Goal: Information Seeking & Learning: Understand process/instructions

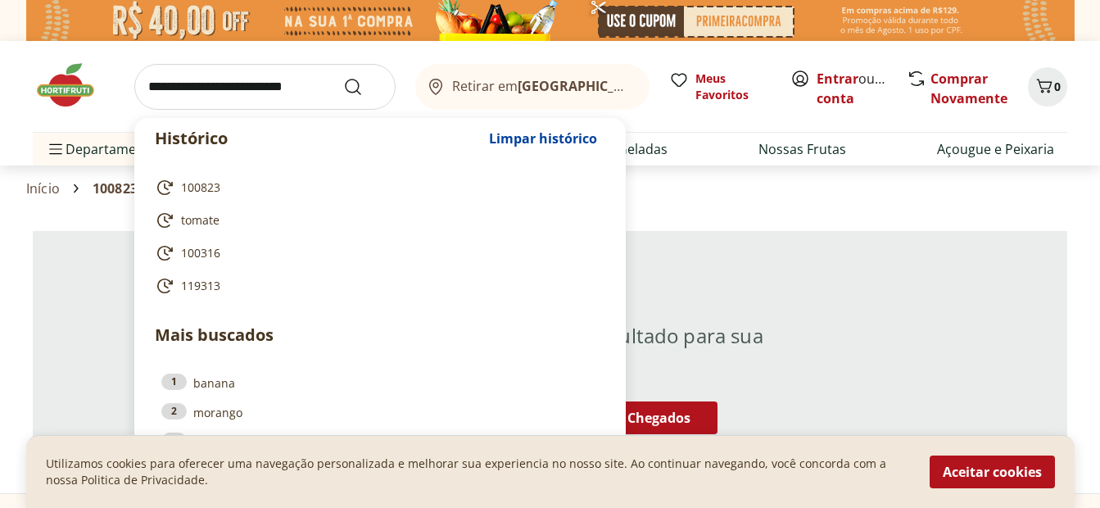
scroll to position [444, 0]
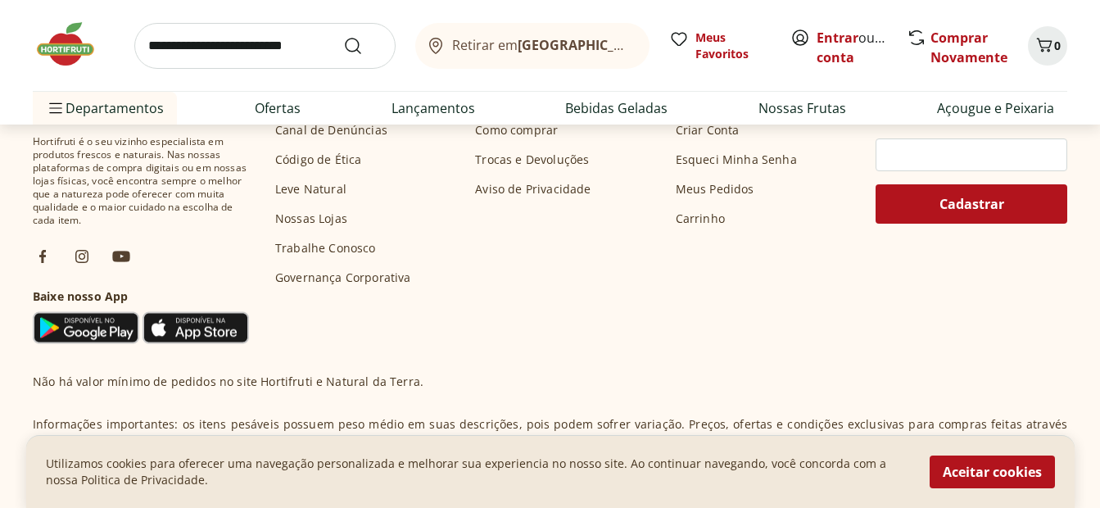
click at [569, 340] on div "Hortifruti é o seu vizinho especialista em produtos frescos e naturais. Nas nos…" at bounding box center [550, 204] width 1035 height 283
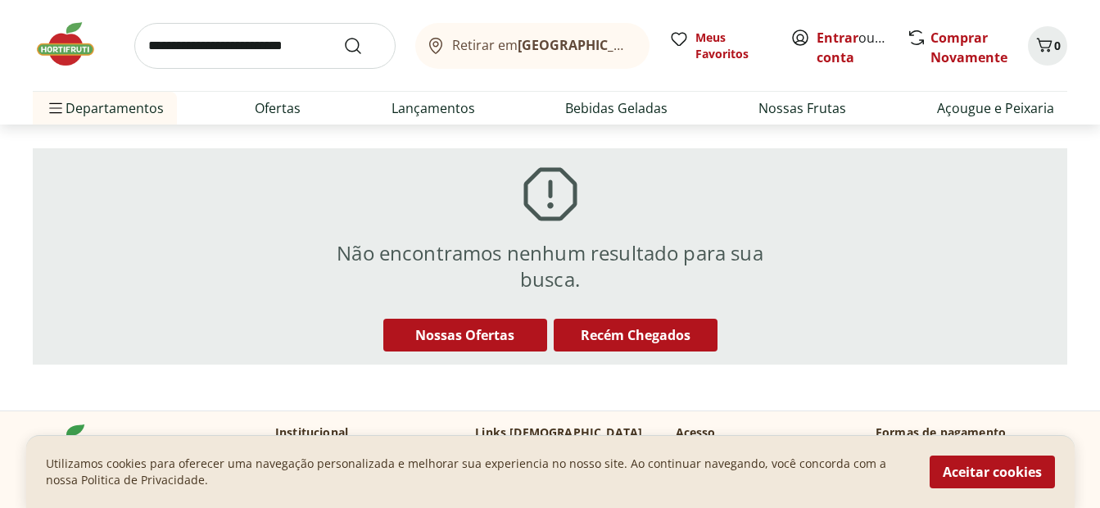
scroll to position [35, 0]
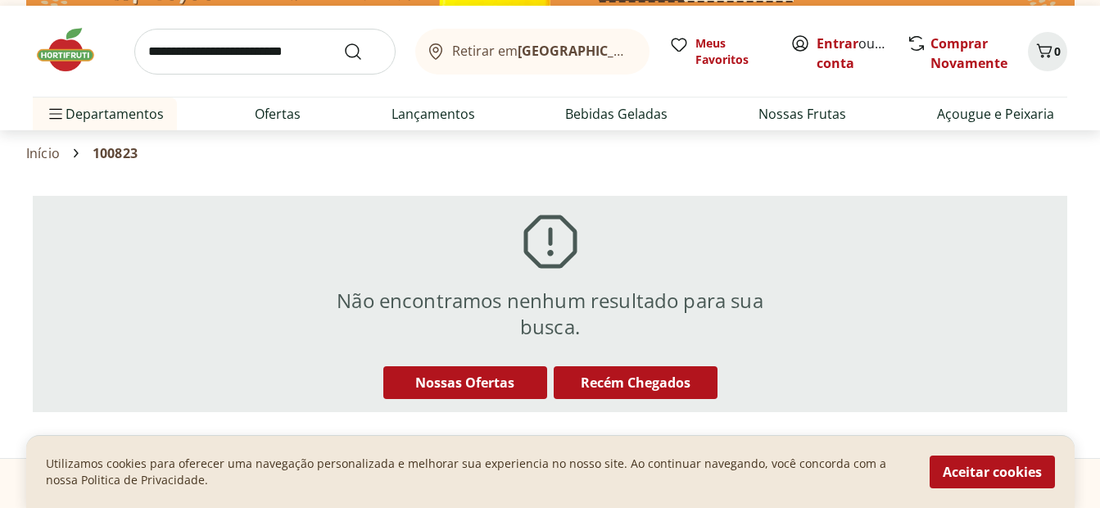
click at [60, 44] on img at bounding box center [74, 49] width 82 height 49
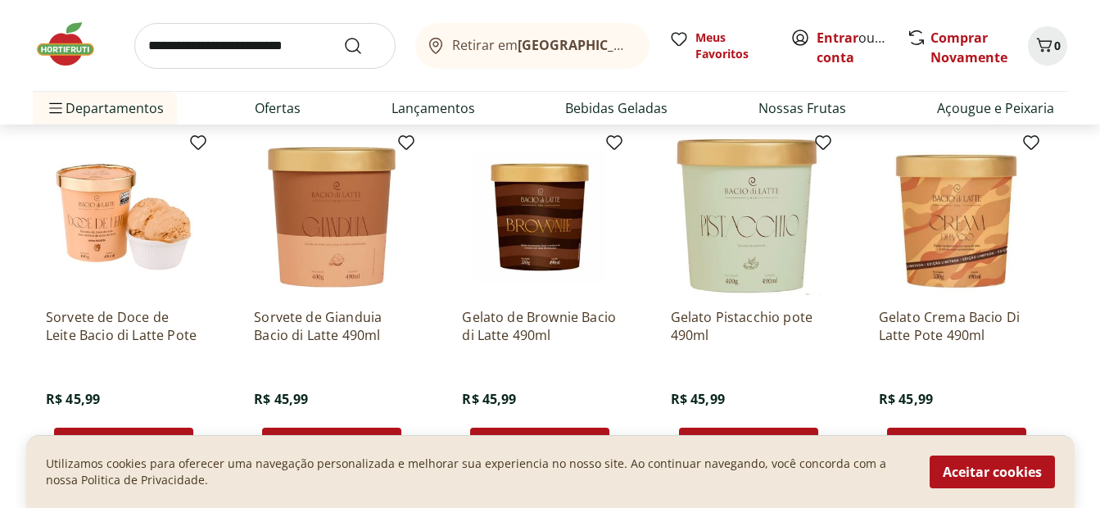
scroll to position [3963, 0]
click at [1011, 474] on button "Aceitar cookies" at bounding box center [992, 471] width 125 height 33
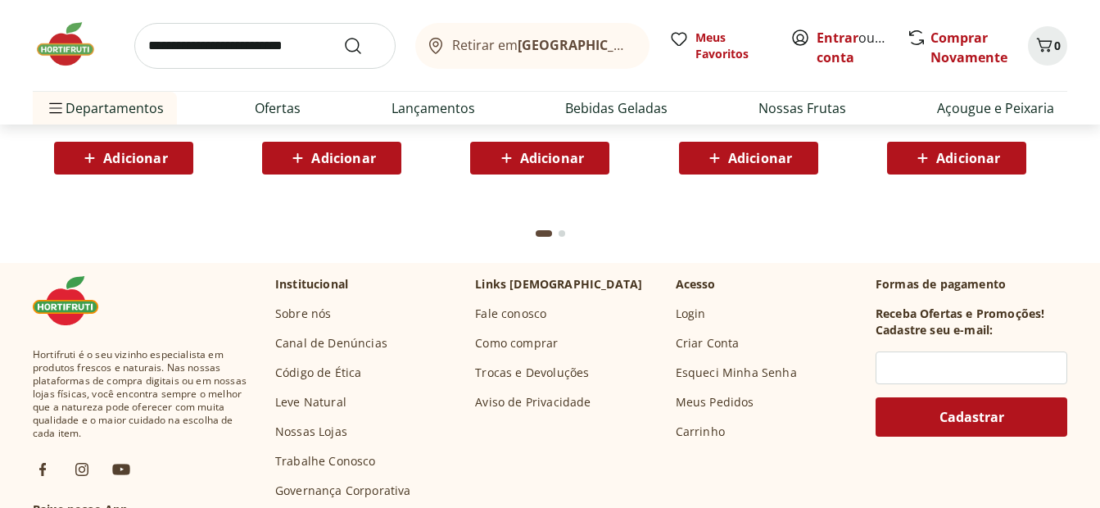
scroll to position [4267, 0]
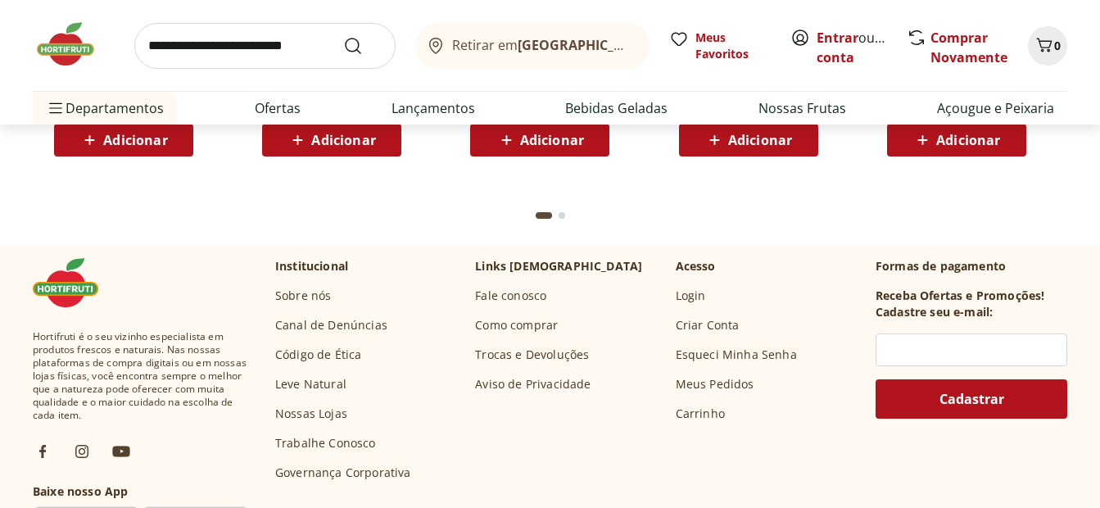
click at [519, 329] on link "Como comprar" at bounding box center [516, 325] width 83 height 16
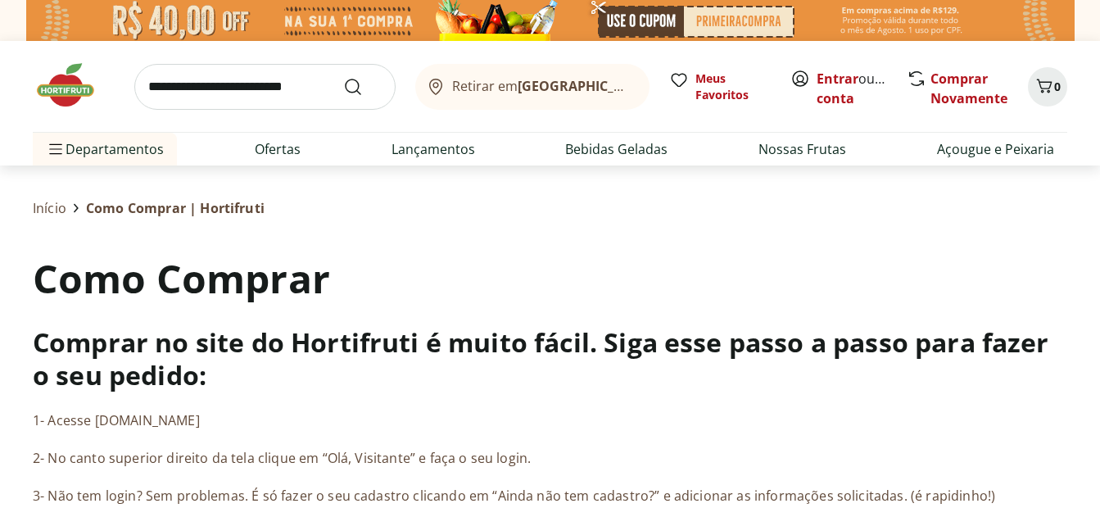
click at [518, 252] on h1 "Como Comprar" at bounding box center [550, 279] width 1035 height 56
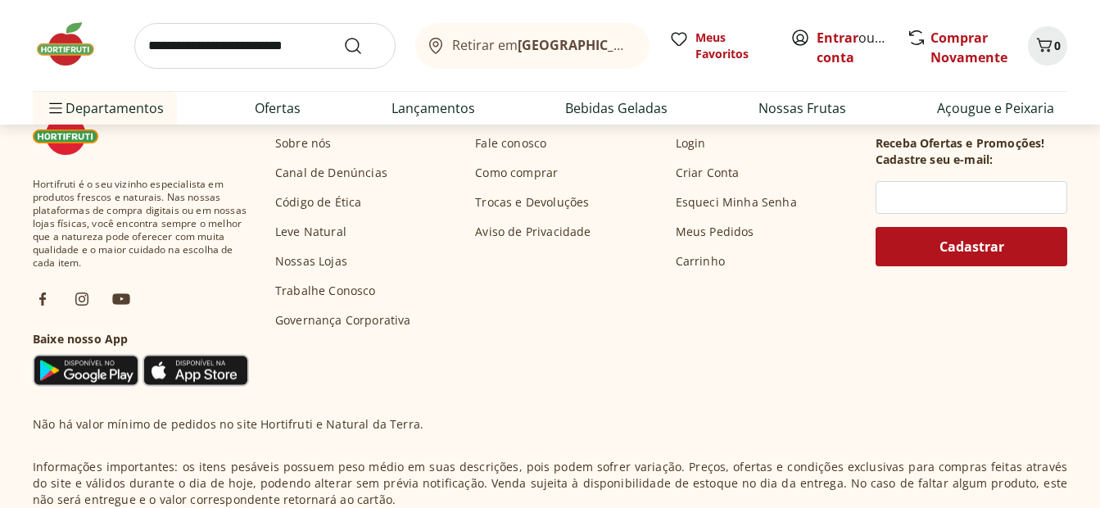
scroll to position [950, 0]
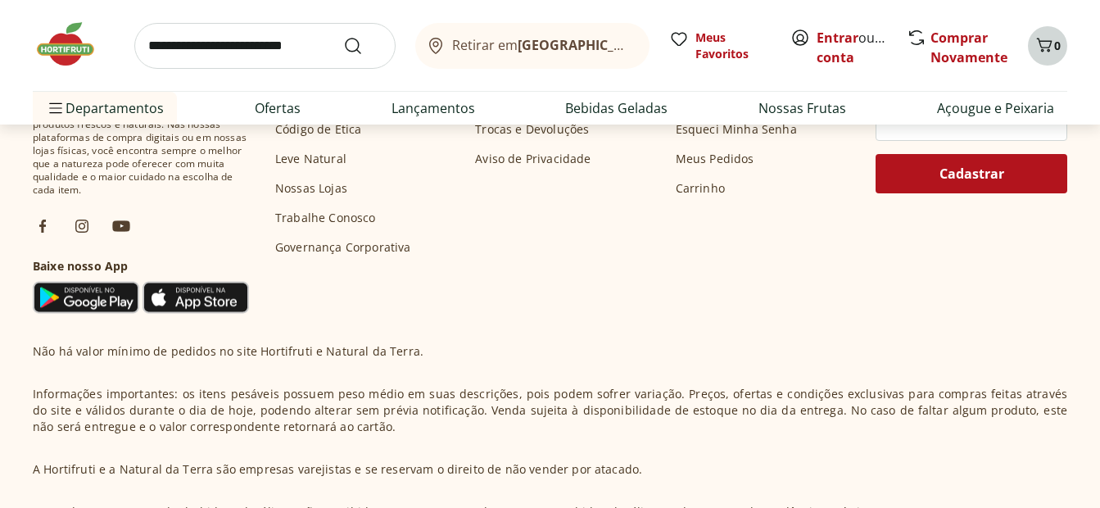
click at [1035, 51] on icon "Carrinho" at bounding box center [1045, 45] width 20 height 20
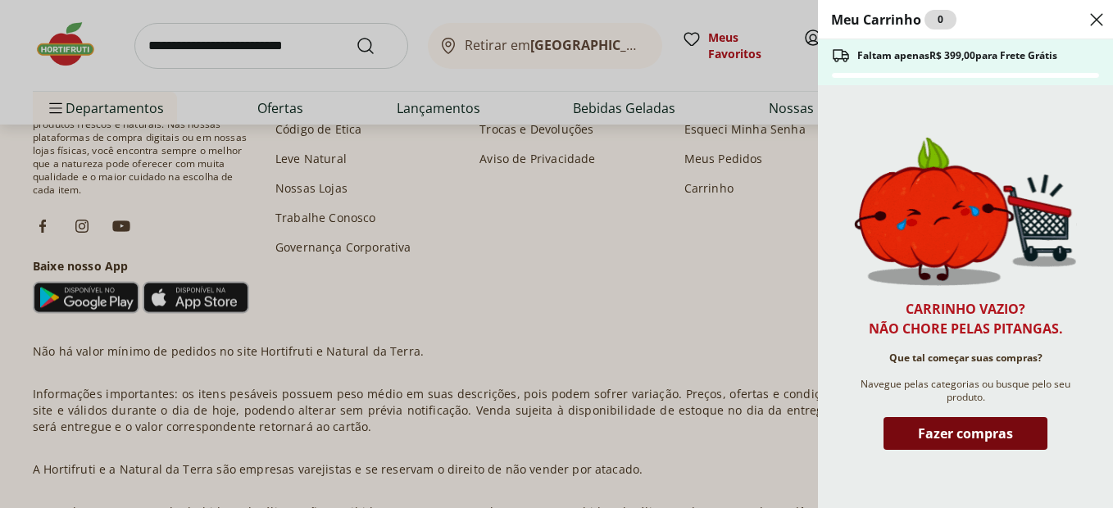
click at [930, 428] on span "Fazer compras" at bounding box center [965, 433] width 95 height 13
